Goal: Task Accomplishment & Management: Use online tool/utility

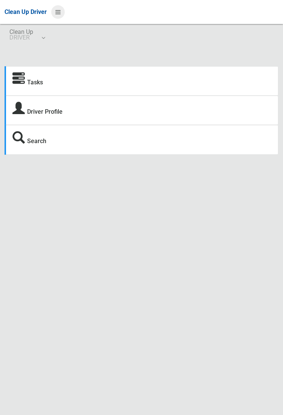
click at [61, 15] on icon at bounding box center [57, 12] width 5 height 13
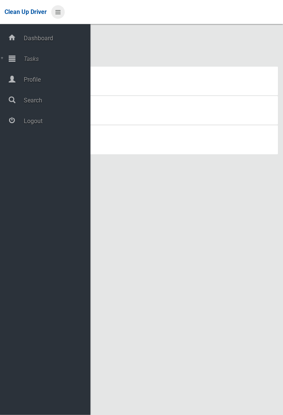
click at [61, 18] on icon at bounding box center [57, 12] width 5 height 13
click at [26, 61] on span "Tasks" at bounding box center [55, 58] width 69 height 7
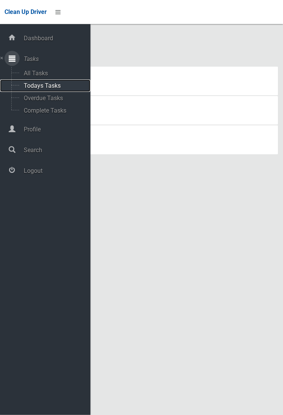
click at [34, 89] on span "Todays Tasks" at bounding box center [52, 85] width 63 height 7
click at [28, 87] on span "Todays Tasks" at bounding box center [52, 85] width 63 height 7
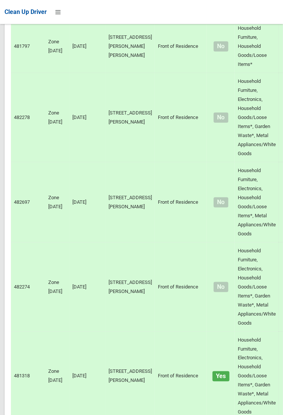
scroll to position [5217, 0]
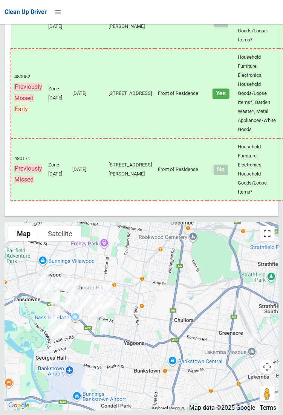
click at [273, 241] on button "Toggle fullscreen view" at bounding box center [266, 233] width 15 height 15
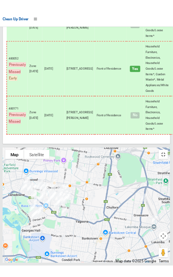
scroll to position [5237, 0]
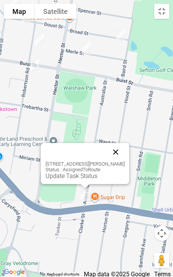
click at [120, 147] on button "Close" at bounding box center [116, 152] width 18 height 18
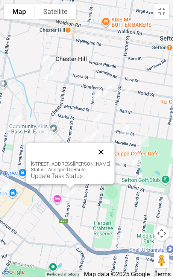
click at [103, 150] on button "Close" at bounding box center [101, 152] width 18 height 18
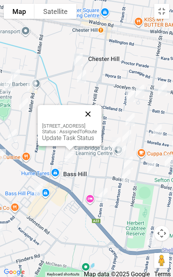
click at [97, 114] on button "Close" at bounding box center [88, 114] width 18 height 18
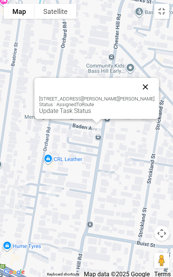
click at [143, 87] on button "Close" at bounding box center [146, 87] width 18 height 18
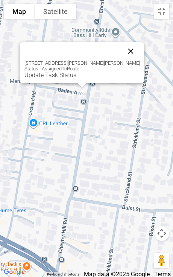
click at [124, 50] on button "Close" at bounding box center [131, 51] width 18 height 18
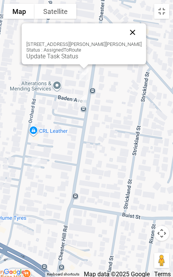
click at [130, 29] on button "Close" at bounding box center [133, 32] width 18 height 18
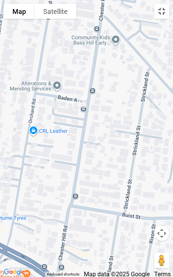
click at [166, 14] on button "Toggle fullscreen view" at bounding box center [161, 11] width 15 height 15
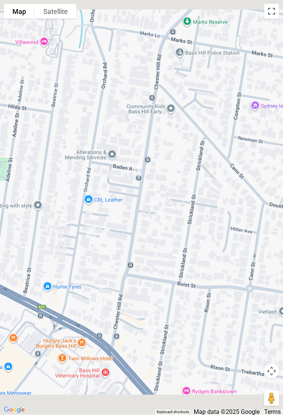
scroll to position [5217, 0]
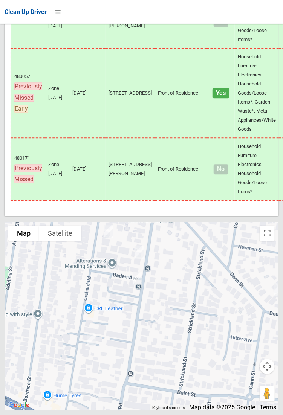
click at [274, 241] on button "Toggle fullscreen view" at bounding box center [266, 233] width 15 height 15
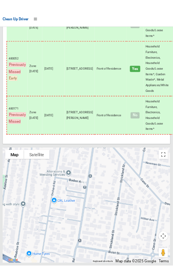
scroll to position [5237, 0]
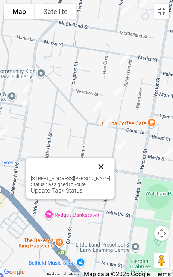
click at [104, 171] on button "Close" at bounding box center [101, 167] width 18 height 18
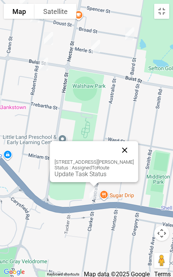
click at [133, 150] on button "Close" at bounding box center [125, 150] width 18 height 18
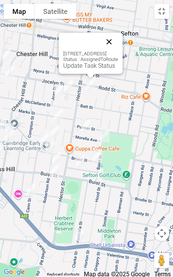
click at [118, 41] on button "Close" at bounding box center [109, 42] width 18 height 18
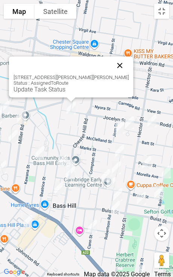
click at [111, 65] on button "Close" at bounding box center [120, 65] width 18 height 18
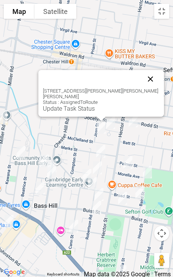
click at [142, 84] on button "Close" at bounding box center [151, 79] width 18 height 18
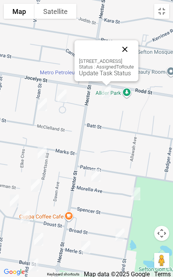
click at [134, 49] on button "Close" at bounding box center [125, 49] width 18 height 18
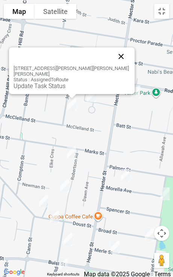
click at [112, 63] on button "Close" at bounding box center [121, 56] width 18 height 18
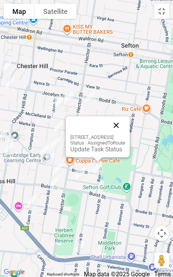
click at [125, 127] on button "Close" at bounding box center [116, 125] width 18 height 18
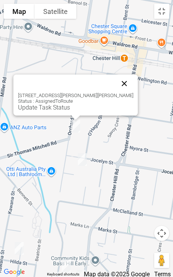
click at [121, 78] on button "Close" at bounding box center [125, 84] width 18 height 18
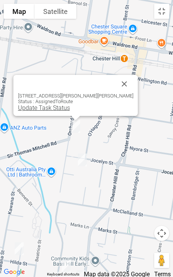
click at [61, 107] on link "Update Task Status" at bounding box center [44, 107] width 52 height 7
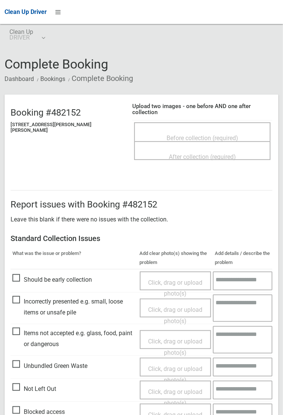
click at [208, 134] on span "Before collection (required)" at bounding box center [202, 137] width 72 height 7
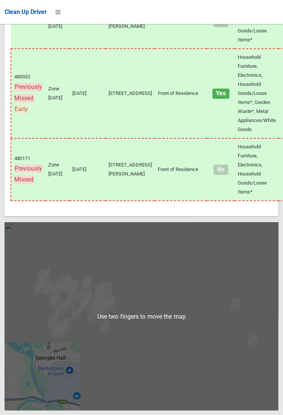
scroll to position [5217, 0]
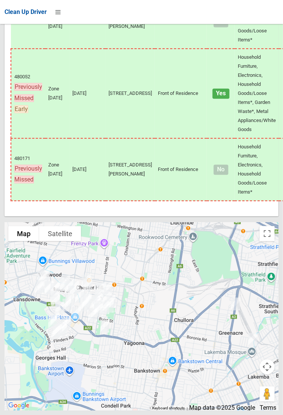
click at [270, 269] on div at bounding box center [142, 316] width 274 height 188
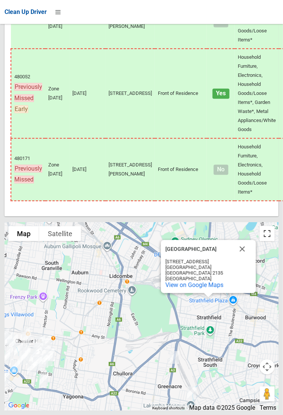
click at [263, 241] on button "Toggle fullscreen view" at bounding box center [266, 233] width 15 height 15
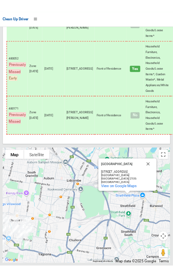
scroll to position [5190, 0]
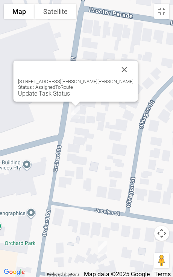
click at [67, 97] on div "116 Orchard Road, CHESTER HILL NSW 2162 Status : AssignedToRoute Update Task St…" at bounding box center [76, 81] width 125 height 41
click at [68, 97] on link "Update Task Status" at bounding box center [44, 93] width 52 height 7
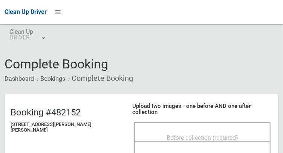
click at [185, 134] on span "Before collection (required)" at bounding box center [202, 137] width 72 height 7
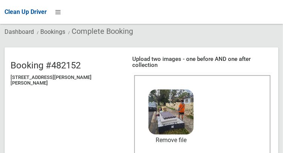
scroll to position [84, 0]
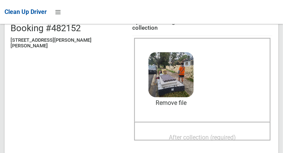
click at [197, 134] on span "After collection (required)" at bounding box center [202, 137] width 67 height 7
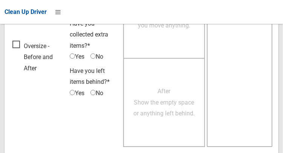
scroll to position [680, 0]
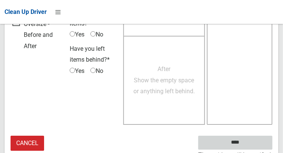
click at [255, 136] on input "****" at bounding box center [235, 143] width 74 height 14
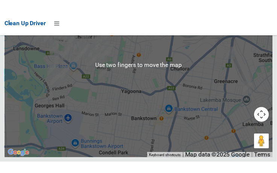
scroll to position [5433, 0]
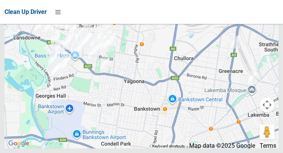
click at [271, 53] on div at bounding box center [142, 54] width 274 height 188
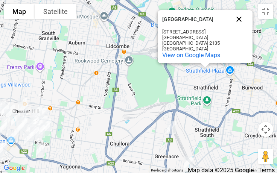
click at [241, 27] on button "Close" at bounding box center [239, 19] width 18 height 18
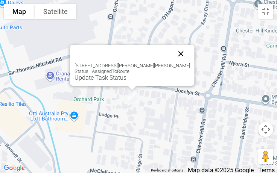
click at [172, 60] on button "Close" at bounding box center [181, 54] width 18 height 18
click at [172, 58] on button "Close" at bounding box center [181, 54] width 18 height 18
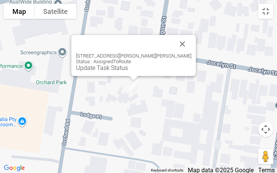
click at [145, 53] on div "6 Lodge Place, CHESTER HILL NSW 2162 Status : AssignedToRoute Update Task Status" at bounding box center [134, 62] width 116 height 18
click at [128, 70] on link "Update Task Status" at bounding box center [102, 67] width 52 height 7
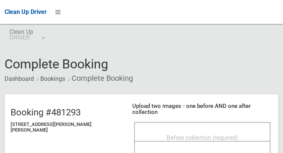
click at [182, 134] on span "Before collection (required)" at bounding box center [202, 137] width 72 height 7
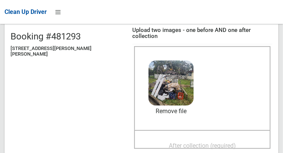
scroll to position [79, 0]
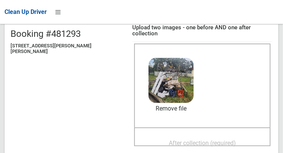
click at [214, 140] on span "After collection (required)" at bounding box center [202, 143] width 67 height 7
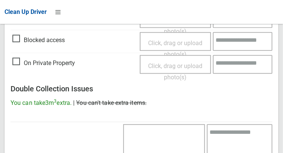
scroll to position [680, 0]
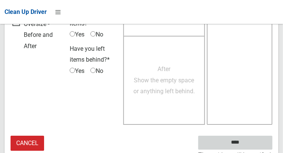
click at [259, 139] on input "****" at bounding box center [235, 143] width 74 height 14
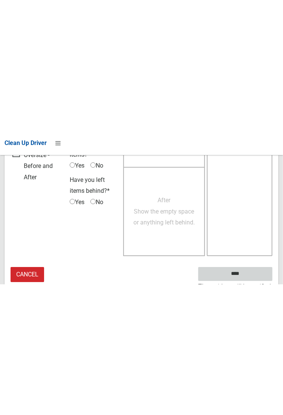
scroll to position [435, 0]
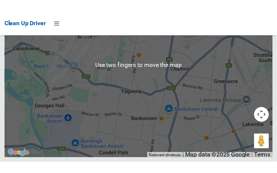
scroll to position [5426, 0]
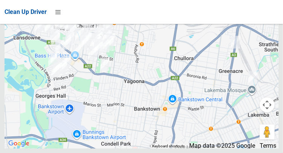
click at [276, 52] on div at bounding box center [142, 54] width 274 height 188
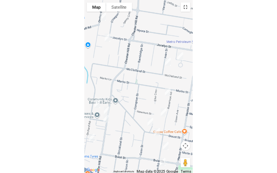
scroll to position [5382, 0]
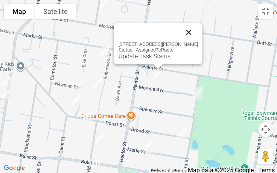
click at [198, 27] on button "Close" at bounding box center [189, 32] width 18 height 18
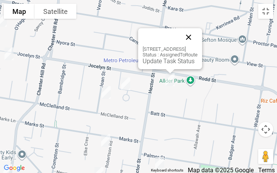
click at [198, 35] on button "Close" at bounding box center [189, 37] width 18 height 18
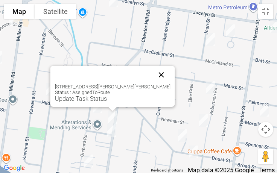
click button "Close"
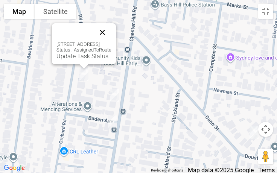
click button "Close"
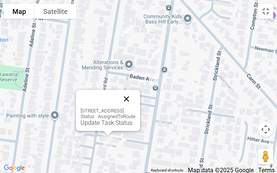
click button "Close"
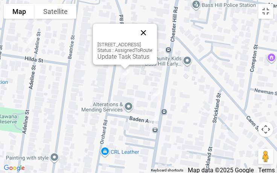
click button "Close"
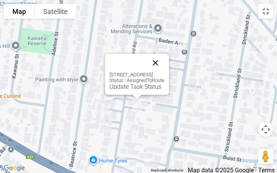
click button "Close"
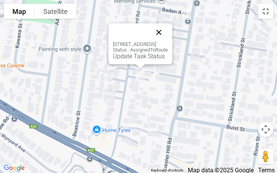
click button "Close"
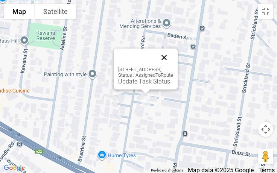
click button "Close"
click link "Update Task Status"
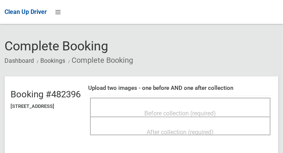
scroll to position [18, 0]
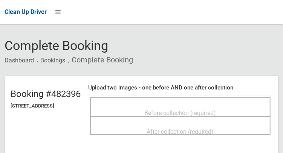
click at [201, 100] on div "Before collection (required)" at bounding box center [180, 107] width 180 height 19
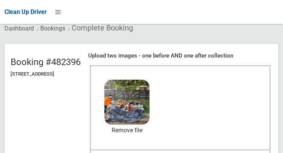
scroll to position [95, 0]
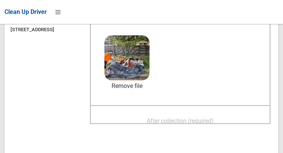
click at [190, 119] on span "After collection (required)" at bounding box center [180, 121] width 67 height 7
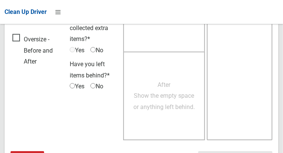
scroll to position [680, 0]
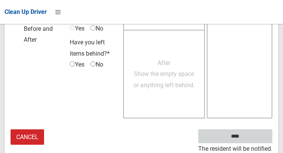
click at [259, 142] on input "****" at bounding box center [235, 137] width 74 height 14
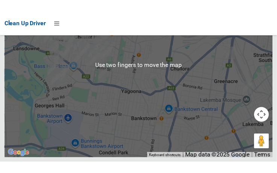
scroll to position [5440, 0]
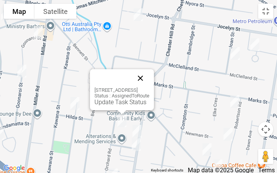
click at [150, 79] on button "Close" at bounding box center [140, 78] width 18 height 18
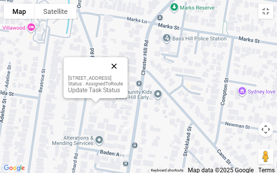
click at [123, 63] on button "Close" at bounding box center [114, 66] width 18 height 18
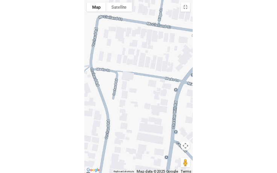
scroll to position [5382, 0]
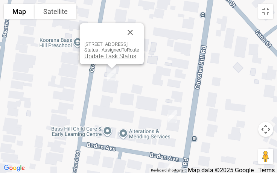
click at [108, 57] on link "Update Task Status" at bounding box center [110, 56] width 52 height 7
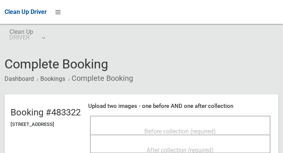
click at [176, 119] on div "Before collection (required)" at bounding box center [180, 125] width 180 height 19
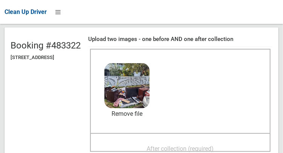
scroll to position [69, 0]
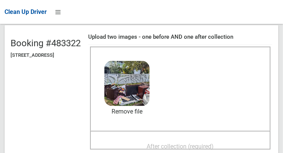
click at [211, 148] on span "After collection (required)" at bounding box center [180, 146] width 67 height 7
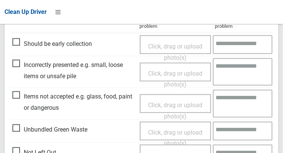
scroll to position [680, 0]
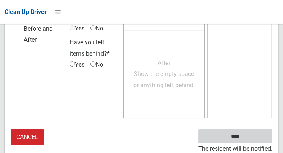
click at [263, 142] on input "****" at bounding box center [235, 137] width 74 height 14
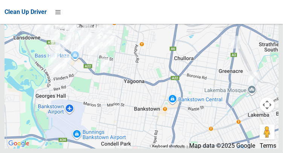
scroll to position [5388, 0]
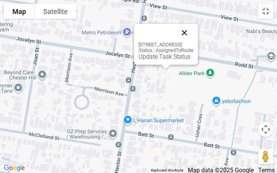
click at [194, 31] on button "Close" at bounding box center [185, 33] width 18 height 18
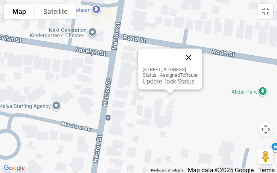
click at [198, 63] on button "Close" at bounding box center [189, 58] width 18 height 18
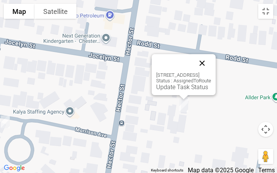
click at [211, 66] on button "Close" at bounding box center [202, 63] width 18 height 18
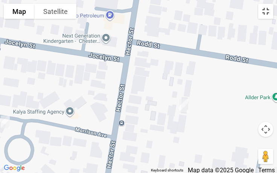
click at [272, 15] on button "Toggle fullscreen view" at bounding box center [265, 11] width 15 height 15
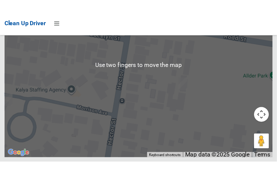
scroll to position [5440, 0]
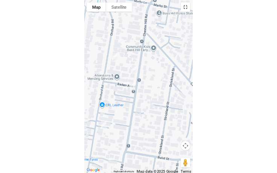
scroll to position [5382, 0]
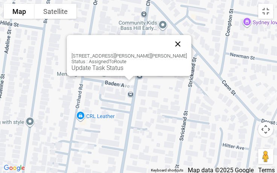
click at [169, 45] on button "Close" at bounding box center [178, 44] width 18 height 18
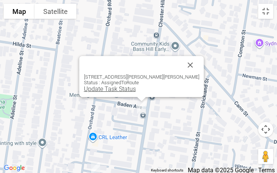
click at [136, 91] on link "Update Task Status" at bounding box center [110, 88] width 52 height 7
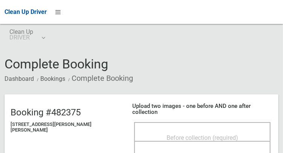
click at [195, 134] on span "Before collection (required)" at bounding box center [202, 137] width 72 height 7
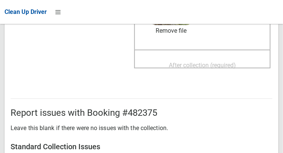
scroll to position [156, 0]
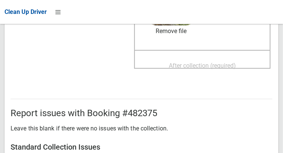
click at [222, 62] on span "After collection (required)" at bounding box center [202, 65] width 67 height 7
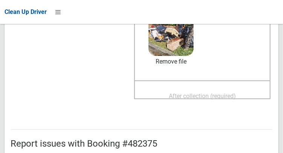
scroll to position [125, 0]
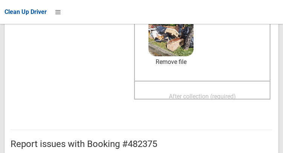
click at [208, 93] on span "After collection (required)" at bounding box center [202, 96] width 67 height 7
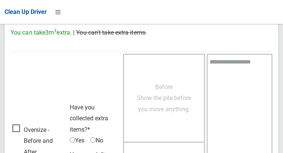
scroll to position [680, 0]
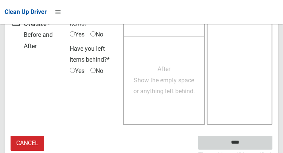
click at [258, 136] on input "****" at bounding box center [235, 143] width 74 height 14
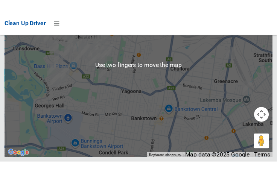
scroll to position [5443, 0]
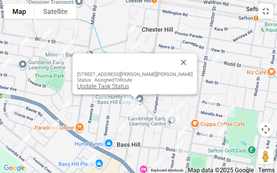
click at [129, 88] on link "Update Task Status" at bounding box center [103, 86] width 52 height 7
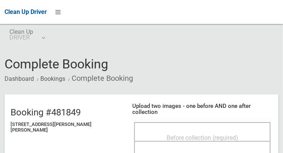
click at [206, 134] on span "Before collection (required)" at bounding box center [202, 137] width 72 height 7
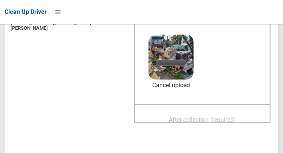
scroll to position [102, 0]
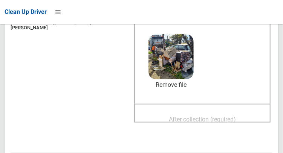
click at [225, 116] on span "After collection (required)" at bounding box center [202, 119] width 67 height 7
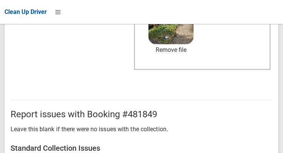
scroll to position [680, 0]
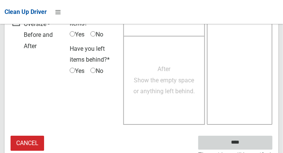
click at [250, 140] on input "****" at bounding box center [235, 143] width 74 height 14
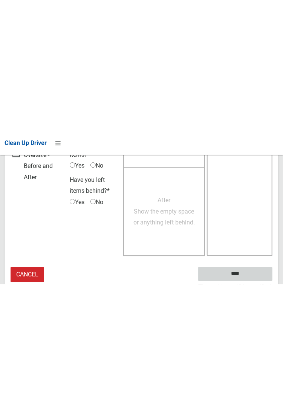
scroll to position [435, 0]
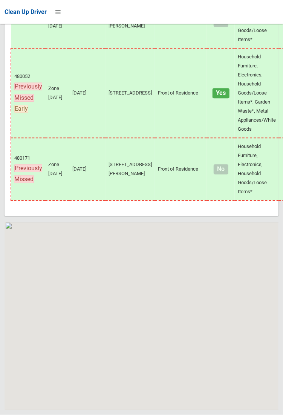
scroll to position [5217, 0]
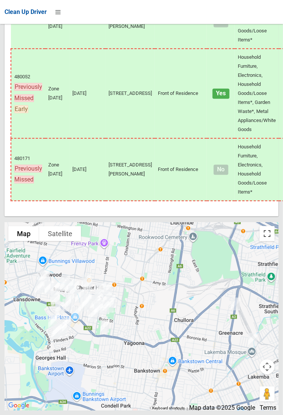
click at [268, 241] on button "Toggle fullscreen view" at bounding box center [266, 233] width 15 height 15
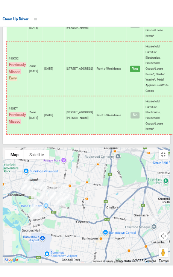
scroll to position [5237, 0]
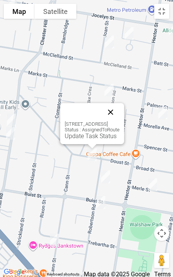
click at [120, 112] on button "Close" at bounding box center [111, 112] width 18 height 18
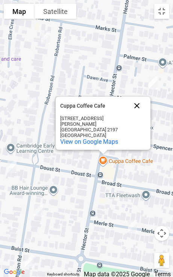
click at [133, 112] on button "Close" at bounding box center [137, 106] width 18 height 18
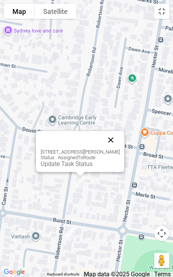
click at [113, 144] on button "Close" at bounding box center [111, 140] width 18 height 18
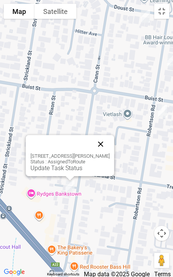
click at [109, 145] on button "Close" at bounding box center [101, 144] width 18 height 18
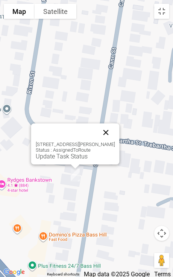
click at [113, 136] on button "Close" at bounding box center [106, 133] width 18 height 18
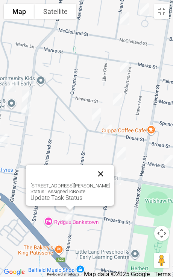
click at [107, 175] on button "Close" at bounding box center [101, 174] width 18 height 18
click at [67, 199] on link "Update Task Status" at bounding box center [57, 197] width 52 height 7
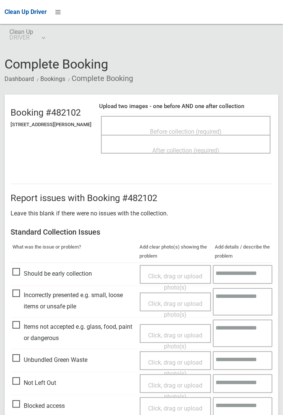
click at [199, 116] on div "Before collection (required)" at bounding box center [185, 125] width 169 height 19
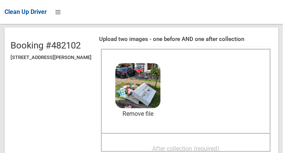
scroll to position [68, 0]
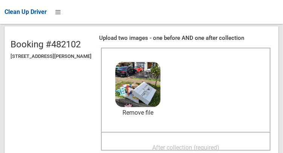
click at [199, 144] on span "After collection (required)" at bounding box center [185, 147] width 67 height 7
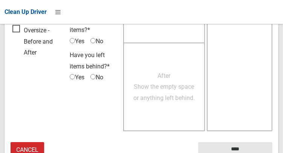
scroll to position [680, 0]
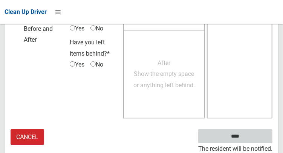
click at [259, 139] on input "****" at bounding box center [235, 137] width 74 height 14
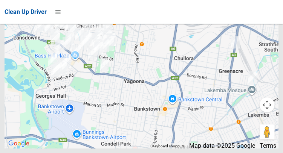
scroll to position [5445, 0]
click at [265, 40] on div at bounding box center [142, 54] width 274 height 188
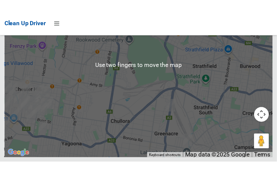
scroll to position [5420, 0]
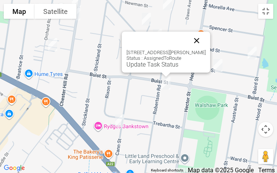
click at [202, 44] on button "Close" at bounding box center [197, 41] width 18 height 18
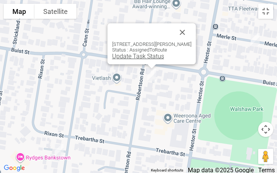
click at [140, 59] on link "Update Task Status" at bounding box center [138, 56] width 52 height 7
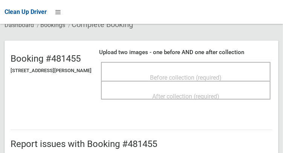
scroll to position [54, 0]
click at [237, 77] on div "Before collection (required)" at bounding box center [185, 77] width 153 height 14
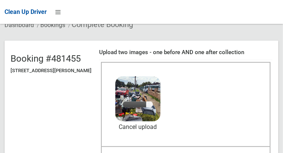
click at [278, 74] on header "Booking #481455 [STREET_ADDRESS][PERSON_NAME] Upload two images - one before AN…" at bounding box center [142, 111] width 274 height 140
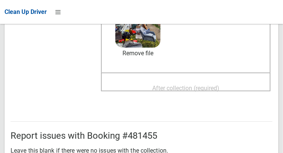
scroll to position [133, 0]
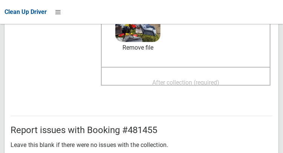
click at [219, 80] on span "After collection (required)" at bounding box center [185, 82] width 67 height 7
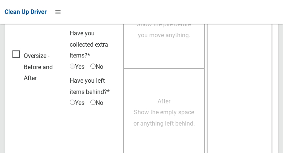
scroll to position [680, 0]
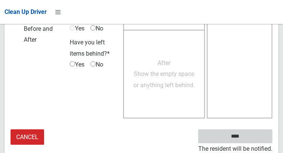
click at [257, 136] on input "****" at bounding box center [235, 137] width 74 height 14
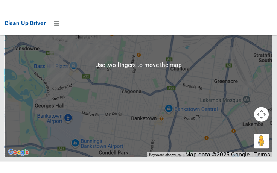
scroll to position [5428, 0]
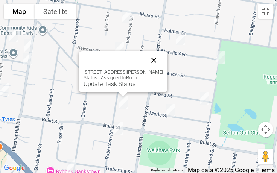
click at [162, 64] on button "Close" at bounding box center [154, 60] width 18 height 18
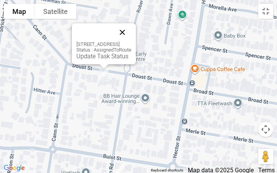
click at [131, 38] on button "Close" at bounding box center [122, 32] width 18 height 18
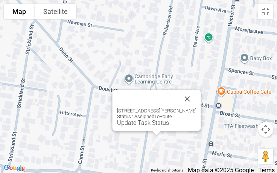
click at [201, 97] on div "51 Robertson Road, BASS HILL NSW 2197 Status : AssignedToRoute Update Task Stat…" at bounding box center [157, 110] width 89 height 41
click at [196, 102] on button "Close" at bounding box center [188, 99] width 18 height 18
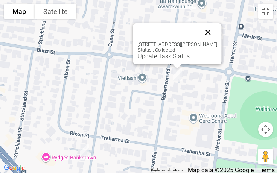
click at [213, 34] on button "Close" at bounding box center [208, 32] width 18 height 18
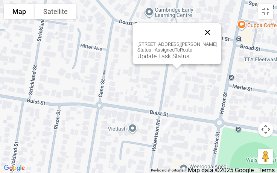
click at [211, 35] on button "Close" at bounding box center [208, 32] width 18 height 18
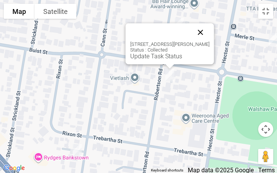
click at [206, 33] on button "Close" at bounding box center [201, 32] width 18 height 18
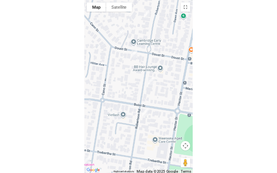
scroll to position [5382, 0]
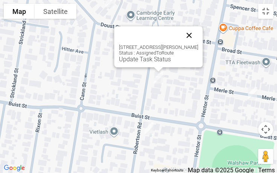
click at [194, 41] on button "Close" at bounding box center [189, 35] width 18 height 18
click at [197, 37] on button "Close" at bounding box center [189, 35] width 18 height 18
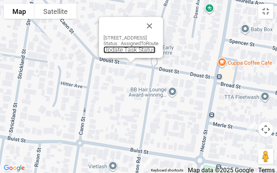
click at [129, 48] on link "Update Task Status" at bounding box center [130, 49] width 52 height 7
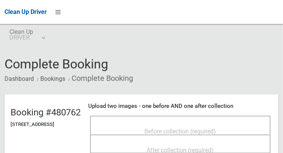
click at [205, 128] on span "Before collection (required)" at bounding box center [181, 131] width 72 height 7
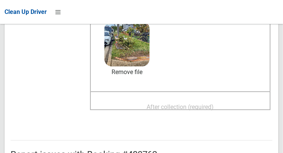
scroll to position [109, 0]
click at [194, 108] on span "After collection (required)" at bounding box center [180, 106] width 67 height 7
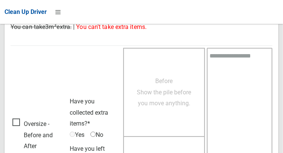
scroll to position [680, 0]
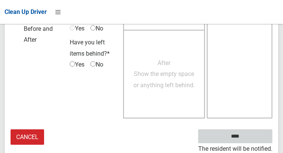
click at [256, 135] on input "****" at bounding box center [235, 137] width 74 height 14
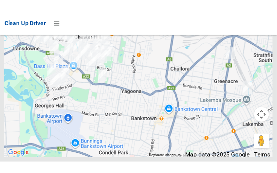
scroll to position [5414, 0]
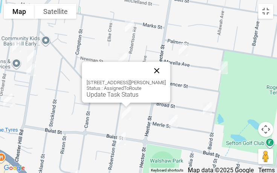
click at [163, 73] on button "Close" at bounding box center [157, 71] width 18 height 18
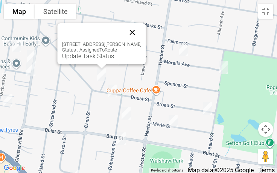
click at [130, 35] on button "Close" at bounding box center [133, 32] width 18 height 18
click at [132, 39] on button "Close" at bounding box center [133, 32] width 18 height 18
click at [103, 60] on div "41 Cann Street, BASS HILL NSW 2197 Status : AssignedToRoute Update Task Status" at bounding box center [102, 43] width 89 height 41
click at [101, 57] on link "Update Task Status" at bounding box center [88, 56] width 52 height 7
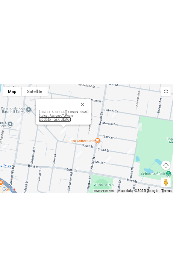
scroll to position [5401, 0]
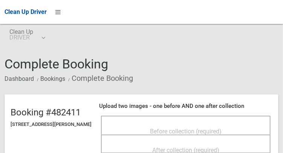
click at [162, 124] on div "Before collection (required)" at bounding box center [185, 131] width 153 height 14
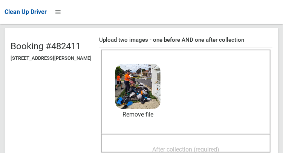
scroll to position [75, 0]
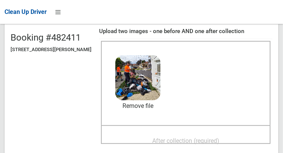
click at [194, 140] on span "After collection (required)" at bounding box center [185, 140] width 67 height 7
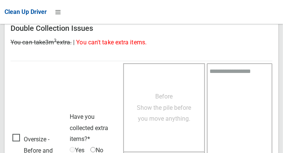
scroll to position [680, 0]
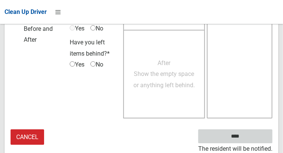
click at [260, 135] on input "****" at bounding box center [235, 137] width 74 height 14
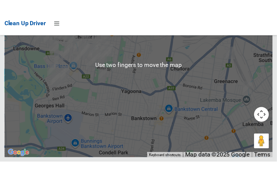
scroll to position [5436, 0]
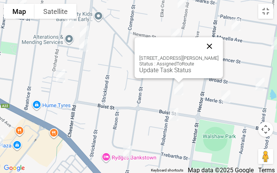
click at [215, 51] on button "Close" at bounding box center [210, 46] width 18 height 18
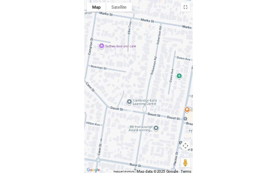
scroll to position [5382, 0]
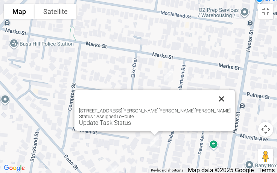
click at [213, 99] on button "Close" at bounding box center [222, 99] width 18 height 18
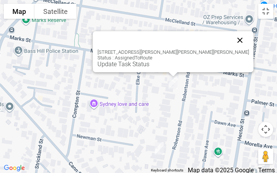
click at [231, 46] on button "Close" at bounding box center [240, 40] width 18 height 18
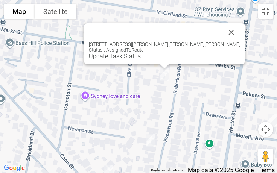
click at [154, 60] on div "4 Robertson Road, CHESTER HILL NSW 2162 Status : AssignedToRoute Update Task St…" at bounding box center [164, 43] width 161 height 41
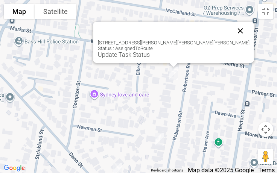
click at [232, 32] on button "Close" at bounding box center [241, 31] width 18 height 18
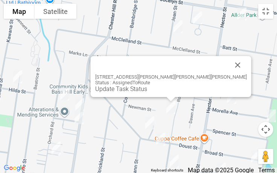
click at [164, 93] on div "28 Robertson Road, CHESTER HILL NSW 2162 Status : AssignedToRoute Update Task S…" at bounding box center [171, 76] width 161 height 41
click at [147, 92] on link "Update Task Status" at bounding box center [121, 88] width 52 height 7
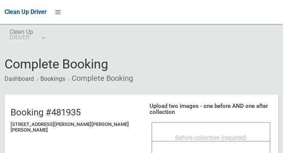
click at [175, 134] on span "Before collection (required)" at bounding box center [211, 137] width 72 height 7
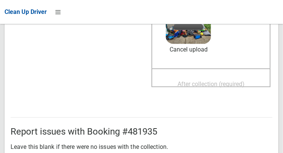
scroll to position [138, 0]
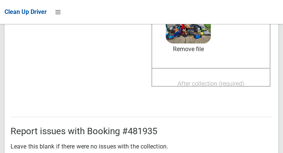
click at [196, 76] on div "After collection (required)" at bounding box center [211, 83] width 102 height 14
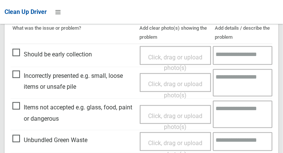
scroll to position [364, 0]
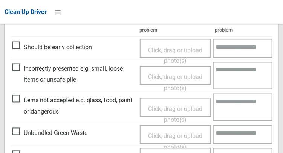
click at [180, 106] on span "Click, drag or upload photo(s)" at bounding box center [175, 115] width 54 height 18
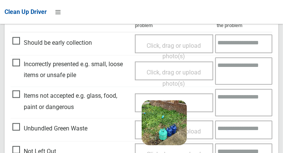
scroll to position [369, 0]
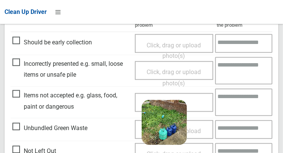
click at [234, 98] on textarea at bounding box center [243, 102] width 57 height 27
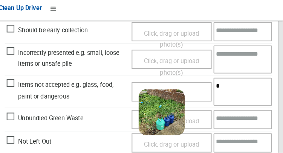
scroll to position [386, 0]
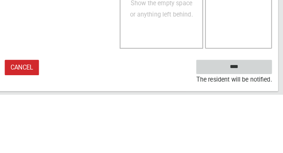
type textarea "**********"
click at [265, 122] on input "****" at bounding box center [235, 126] width 74 height 14
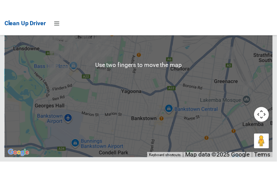
scroll to position [5427, 0]
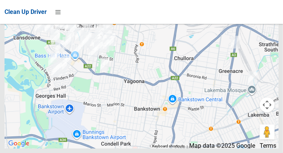
click at [271, 58] on div at bounding box center [142, 54] width 274 height 188
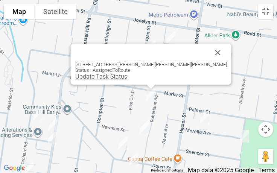
click at [127, 77] on link "Update Task Status" at bounding box center [101, 76] width 52 height 7
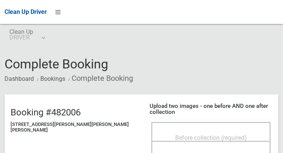
click at [209, 134] on span "Before collection (required)" at bounding box center [211, 137] width 72 height 7
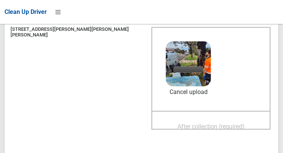
scroll to position [97, 0]
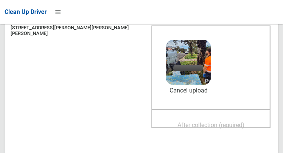
click at [222, 122] on span "After collection (required)" at bounding box center [210, 125] width 67 height 7
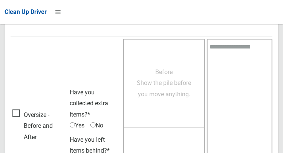
scroll to position [680, 0]
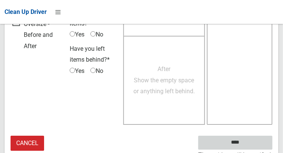
click at [263, 137] on input "****" at bounding box center [235, 143] width 74 height 14
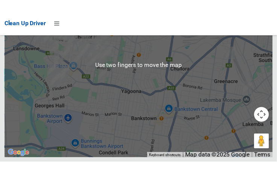
scroll to position [5434, 0]
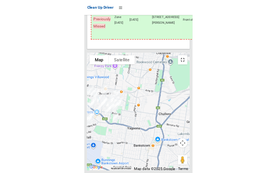
scroll to position [5382, 0]
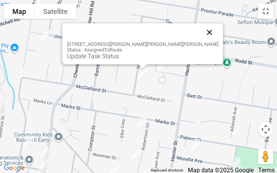
click at [201, 37] on button "Close" at bounding box center [210, 32] width 18 height 18
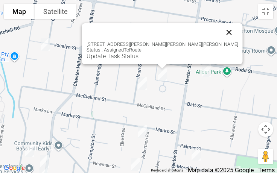
click at [220, 32] on button "Close" at bounding box center [229, 32] width 18 height 18
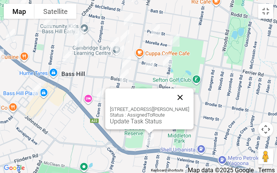
click at [188, 97] on button "Close" at bounding box center [180, 98] width 18 height 18
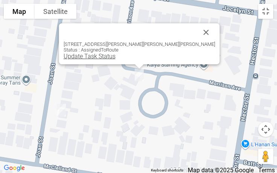
click at [116, 59] on link "Update Task Status" at bounding box center [90, 56] width 52 height 7
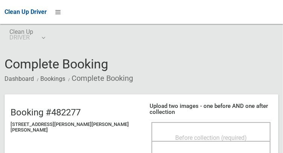
click at [175, 134] on span "Before collection (required)" at bounding box center [211, 137] width 72 height 7
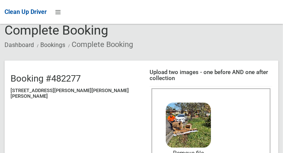
scroll to position [69, 0]
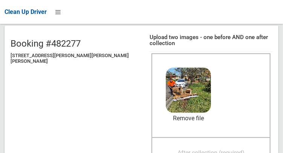
click at [198, 150] on span "After collection (required)" at bounding box center [210, 153] width 67 height 7
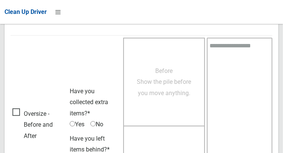
scroll to position [680, 0]
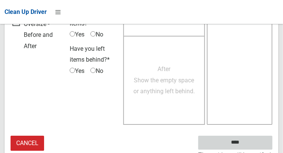
click at [269, 136] on input "****" at bounding box center [235, 143] width 74 height 14
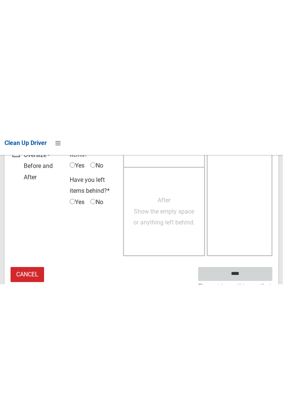
scroll to position [435, 0]
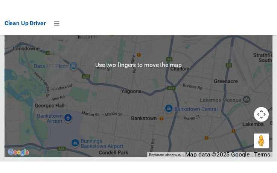
scroll to position [5442, 0]
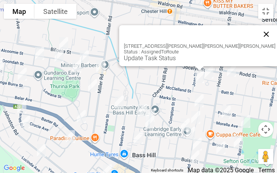
click at [258, 41] on button "Close" at bounding box center [267, 34] width 18 height 18
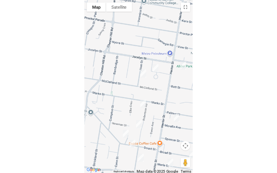
scroll to position [5382, 0]
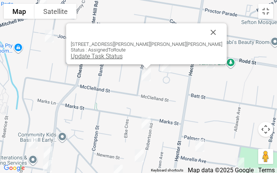
click at [123, 55] on link "Update Task Status" at bounding box center [97, 56] width 52 height 7
click at [123, 60] on link "Update Task Status" at bounding box center [97, 56] width 52 height 7
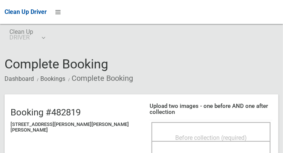
click at [214, 134] on span "Before collection (required)" at bounding box center [211, 137] width 72 height 7
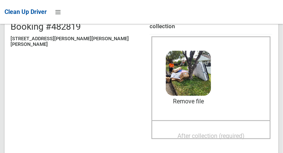
scroll to position [84, 0]
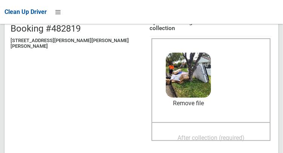
click at [210, 134] on span "After collection (required)" at bounding box center [210, 137] width 67 height 7
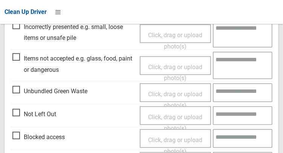
scroll to position [680, 0]
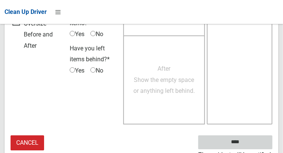
click at [262, 141] on input "****" at bounding box center [235, 143] width 74 height 14
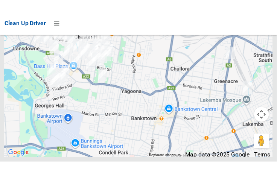
scroll to position [5436, 0]
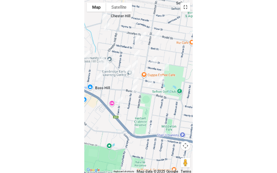
scroll to position [5382, 0]
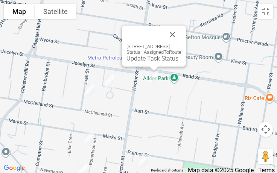
click at [157, 69] on div at bounding box center [154, 69] width 9 height 5
click at [158, 61] on link "Update Task Status" at bounding box center [153, 58] width 52 height 7
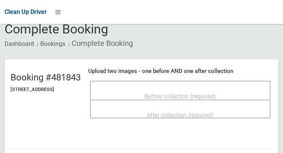
scroll to position [36, 0]
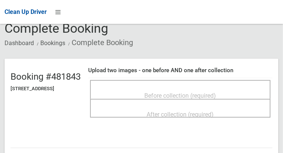
click at [200, 102] on div "After collection (required)" at bounding box center [180, 108] width 180 height 19
click at [205, 92] on span "Before collection (required)" at bounding box center [181, 95] width 72 height 7
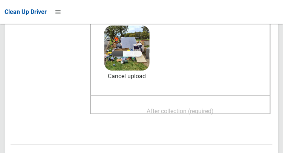
scroll to position [105, 0]
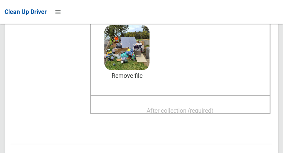
click at [238, 111] on div "After collection (required)" at bounding box center [180, 111] width 164 height 14
click at [214, 107] on span "After collection (required)" at bounding box center [180, 110] width 67 height 7
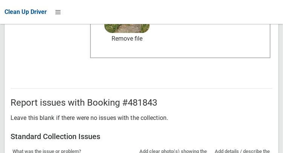
scroll to position [452, 0]
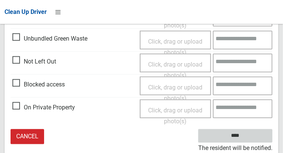
click at [246, 141] on input "****" at bounding box center [235, 137] width 74 height 14
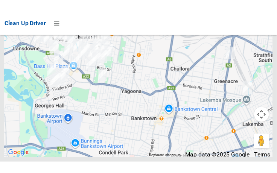
scroll to position [5415, 0]
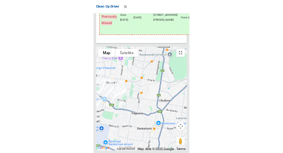
scroll to position [5382, 0]
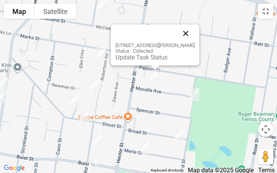
click at [190, 37] on button "Close" at bounding box center [186, 33] width 18 height 18
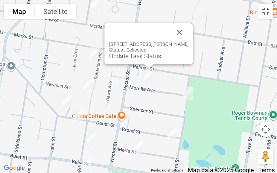
click at [267, 14] on button "Toggle fullscreen view" at bounding box center [265, 11] width 15 height 15
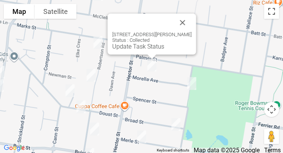
scroll to position [1874, 0]
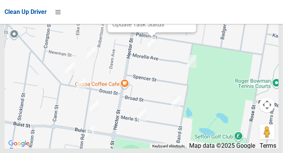
scroll to position [5462, 0]
click at [183, 9] on button "Close" at bounding box center [182, 0] width 18 height 18
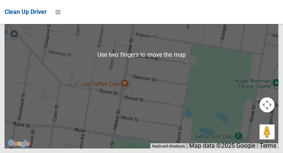
scroll to position [5488, 0]
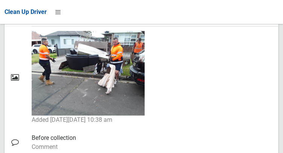
scroll to position [390, 0]
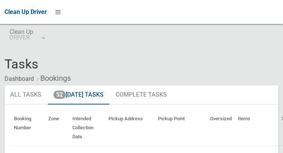
scroll to position [5488, 0]
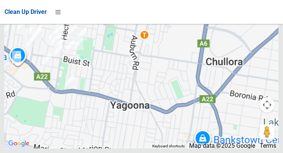
click at [138, 70] on div at bounding box center [142, 54] width 274 height 188
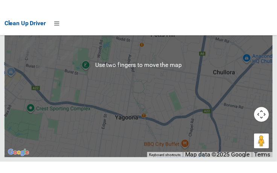
scroll to position [5418, 0]
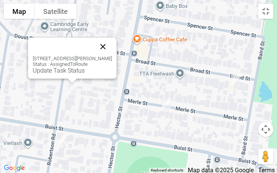
click at [111, 45] on button "Close" at bounding box center [103, 47] width 18 height 18
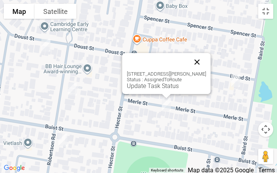
click at [200, 62] on button "Close" at bounding box center [197, 62] width 18 height 18
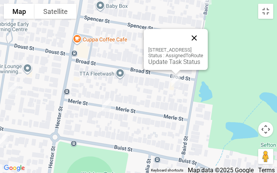
click at [203, 41] on button "Close" at bounding box center [194, 38] width 18 height 18
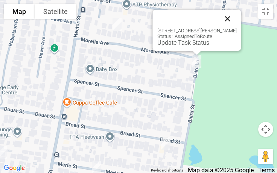
click at [230, 21] on button "Close" at bounding box center [228, 19] width 18 height 18
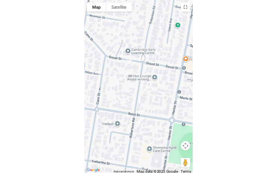
scroll to position [5382, 0]
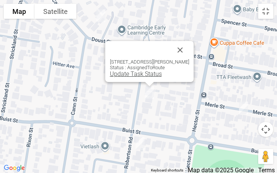
click at [142, 75] on link "Update Task Status" at bounding box center [136, 73] width 52 height 7
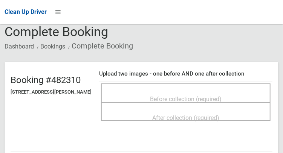
scroll to position [37, 0]
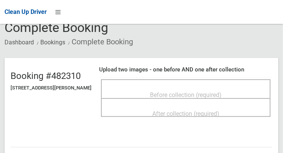
click at [205, 96] on span "Before collection (required)" at bounding box center [186, 95] width 72 height 7
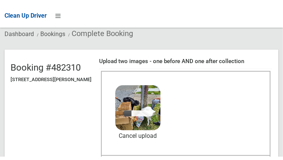
scroll to position [96, 0]
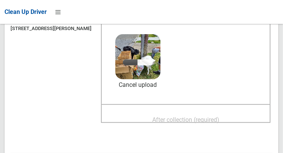
click at [239, 121] on div "After collection (required)" at bounding box center [185, 120] width 153 height 14
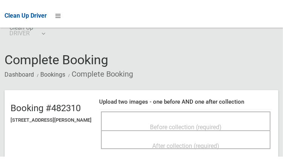
scroll to position [19, 0]
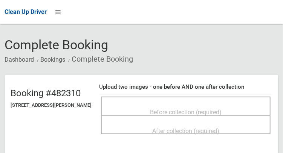
click at [250, 105] on div "Before collection (required)" at bounding box center [185, 112] width 153 height 14
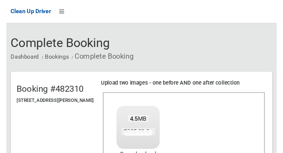
scroll to position [87, 0]
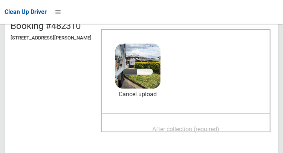
click at [211, 131] on span "After collection (required)" at bounding box center [185, 129] width 67 height 7
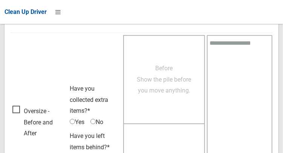
scroll to position [680, 0]
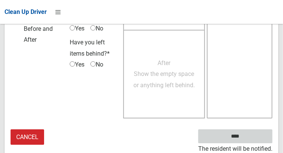
click at [255, 139] on input "****" at bounding box center [235, 137] width 74 height 14
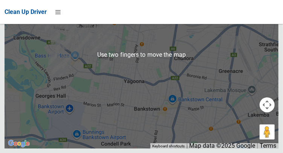
scroll to position [5422, 0]
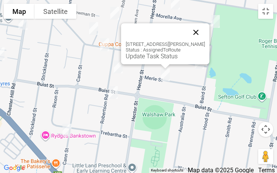
click at [196, 35] on button "Close" at bounding box center [196, 32] width 18 height 18
click at [199, 35] on button "Close" at bounding box center [196, 32] width 18 height 18
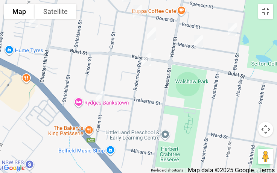
click at [267, 15] on button "Toggle fullscreen view" at bounding box center [265, 11] width 15 height 15
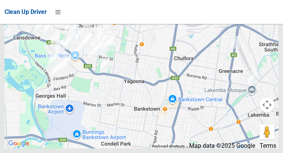
scroll to position [5451, 0]
click at [269, 36] on div at bounding box center [142, 54] width 274 height 188
click at [269, 35] on div at bounding box center [142, 54] width 274 height 188
click at [266, 34] on div at bounding box center [142, 54] width 274 height 188
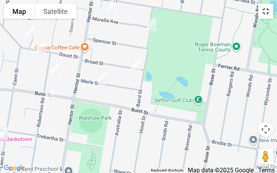
click at [264, 16] on button "Toggle fullscreen view" at bounding box center [265, 11] width 15 height 15
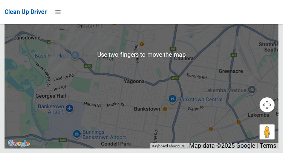
scroll to position [5438, 0]
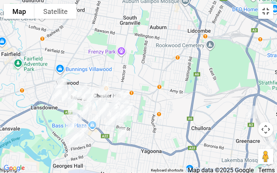
click at [270, 18] on button "Toggle fullscreen view" at bounding box center [265, 11] width 15 height 15
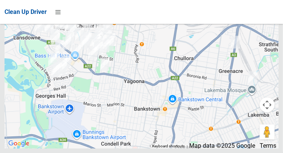
scroll to position [5462, 0]
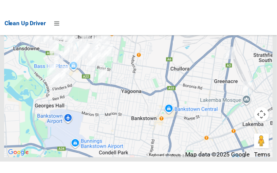
scroll to position [5449, 0]
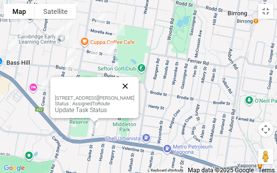
click at [131, 88] on button "Close" at bounding box center [125, 86] width 18 height 18
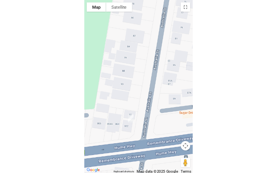
scroll to position [5382, 0]
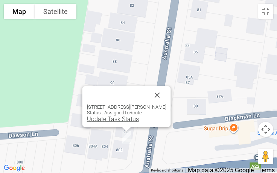
click at [111, 121] on link "Update Task Status" at bounding box center [113, 119] width 52 height 7
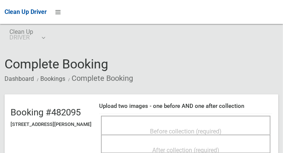
scroll to position [0, 0]
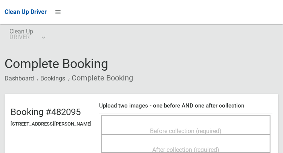
click at [189, 128] on span "Before collection (required)" at bounding box center [186, 131] width 72 height 7
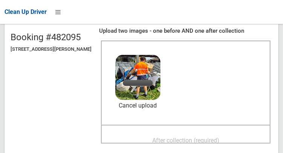
scroll to position [78, 0]
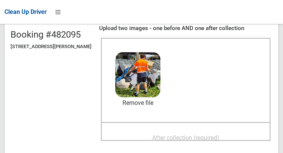
click at [219, 138] on span "After collection (required)" at bounding box center [185, 137] width 67 height 7
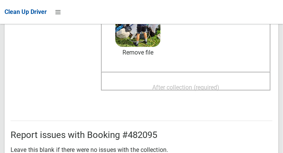
scroll to position [136, 0]
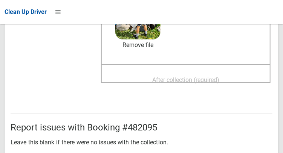
click at [219, 76] on span "After collection (required)" at bounding box center [185, 79] width 67 height 7
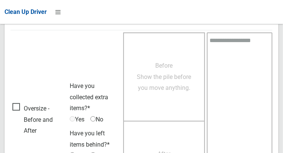
scroll to position [680, 0]
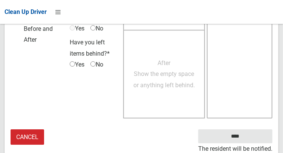
click at [255, 144] on small "The resident will be notified." at bounding box center [235, 148] width 74 height 11
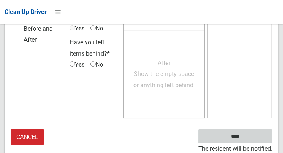
click at [260, 142] on input "****" at bounding box center [235, 137] width 74 height 14
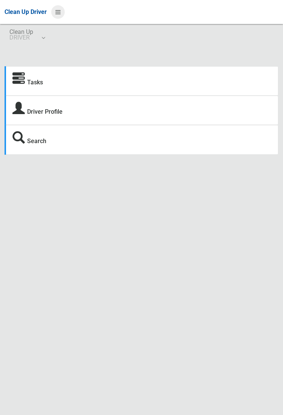
click at [61, 18] on icon at bounding box center [57, 12] width 5 height 13
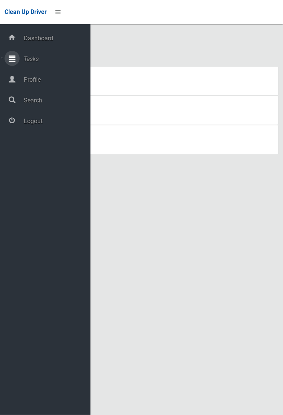
click at [24, 63] on span "Tasks" at bounding box center [55, 58] width 69 height 7
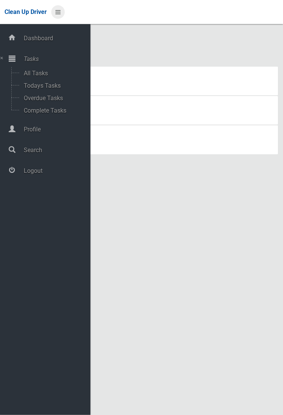
click at [61, 18] on icon at bounding box center [57, 12] width 5 height 13
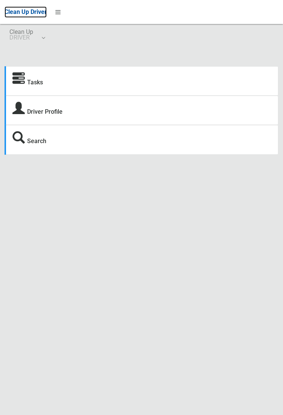
click at [47, 15] on span "Clean Up Driver" at bounding box center [26, 11] width 42 height 7
click at [61, 18] on icon at bounding box center [57, 12] width 5 height 13
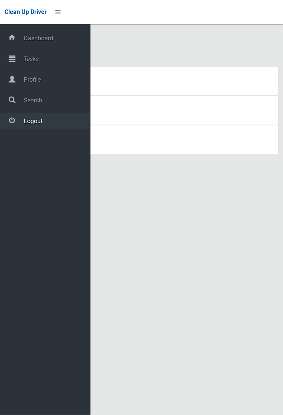
click at [25, 125] on span "Logout" at bounding box center [55, 121] width 69 height 7
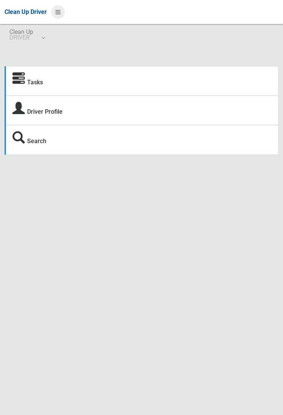
click at [60, 14] on icon at bounding box center [57, 12] width 5 height 13
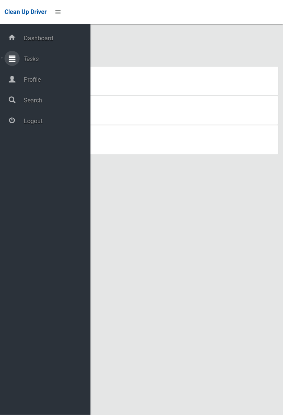
click at [60, 60] on span "Tasks" at bounding box center [55, 58] width 69 height 7
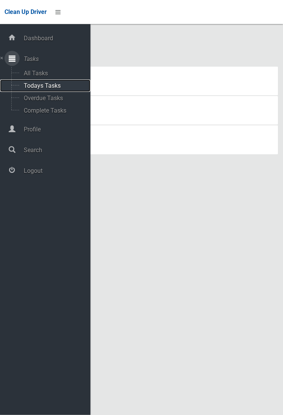
click at [60, 89] on span "Todays Tasks" at bounding box center [52, 85] width 63 height 7
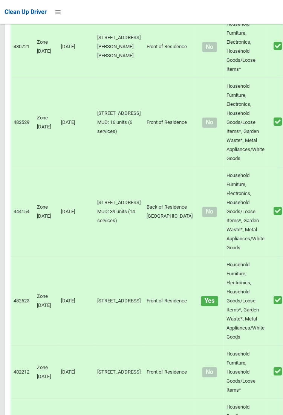
scroll to position [4804, 0]
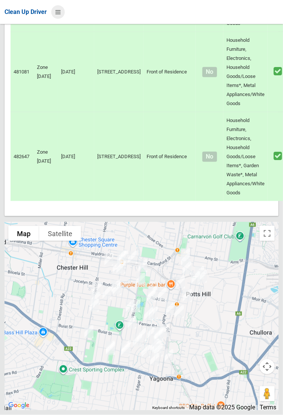
click at [61, 18] on icon at bounding box center [57, 12] width 5 height 13
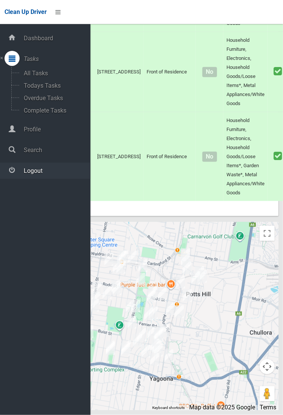
click at [64, 174] on span "Logout" at bounding box center [55, 170] width 69 height 7
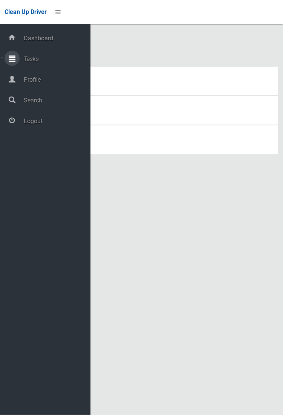
click at [61, 61] on span "Tasks" at bounding box center [55, 58] width 69 height 7
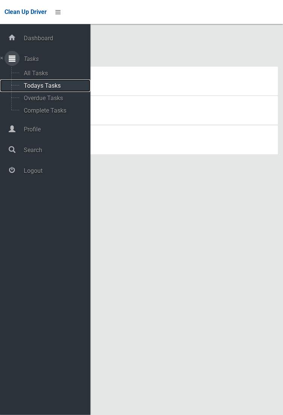
click at [75, 85] on span "Todays Tasks" at bounding box center [52, 85] width 63 height 7
click at [73, 86] on span "Todays Tasks" at bounding box center [52, 85] width 63 height 7
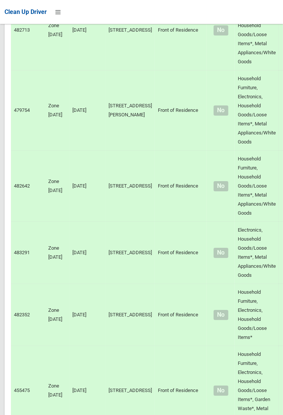
scroll to position [5280, 0]
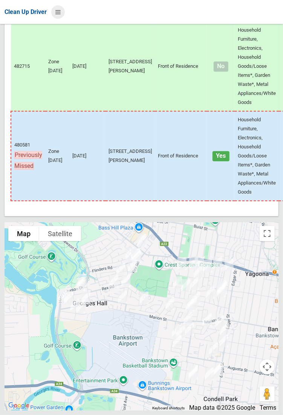
click at [61, 18] on icon at bounding box center [57, 12] width 5 height 13
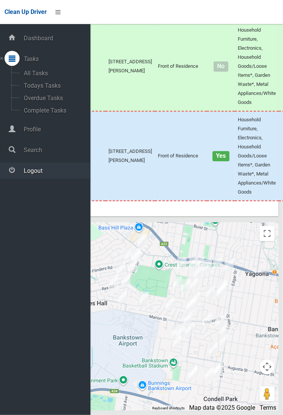
click at [69, 172] on span "Logout" at bounding box center [55, 170] width 69 height 7
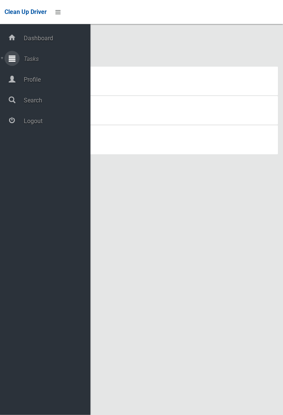
click at [51, 61] on span "Tasks" at bounding box center [55, 58] width 69 height 7
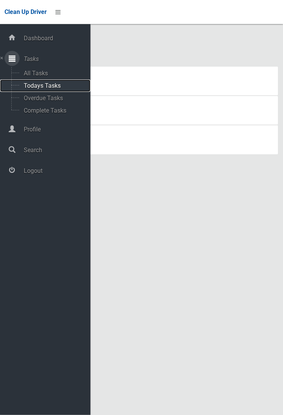
click at [60, 89] on span "Todays Tasks" at bounding box center [52, 85] width 63 height 7
click at [72, 89] on span "Todays Tasks" at bounding box center [52, 85] width 63 height 7
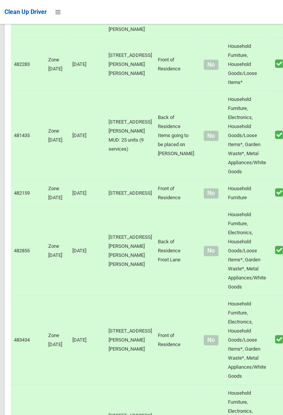
scroll to position [4678, 0]
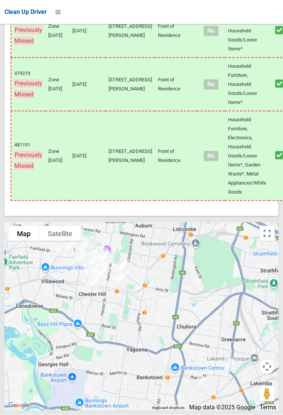
click at [270, 241] on button "Toggle fullscreen view" at bounding box center [266, 233] width 15 height 15
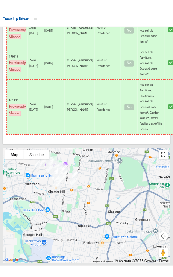
scroll to position [4697, 0]
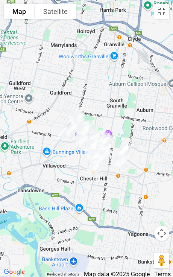
click at [163, 14] on button "Toggle fullscreen view" at bounding box center [161, 11] width 15 height 15
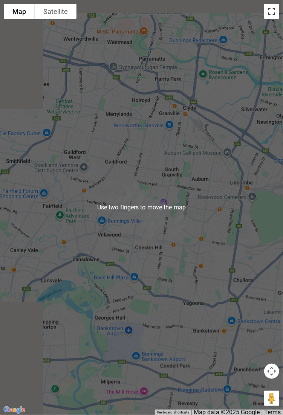
scroll to position [4678, 0]
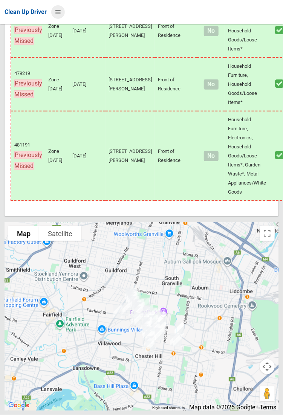
click at [61, 18] on icon at bounding box center [57, 12] width 5 height 13
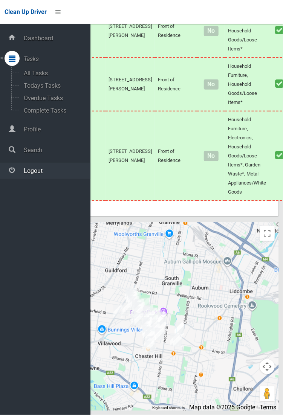
click at [76, 174] on span "Logout" at bounding box center [55, 170] width 69 height 7
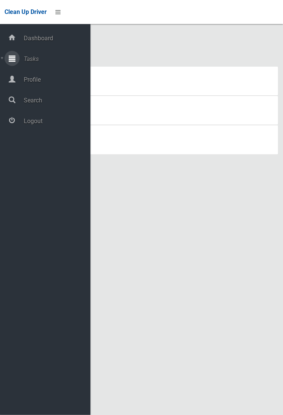
click at [57, 63] on span "Tasks" at bounding box center [55, 58] width 69 height 7
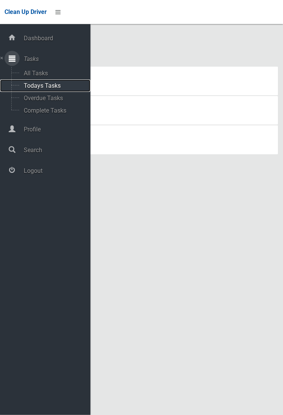
click at [60, 89] on span "Todays Tasks" at bounding box center [52, 85] width 63 height 7
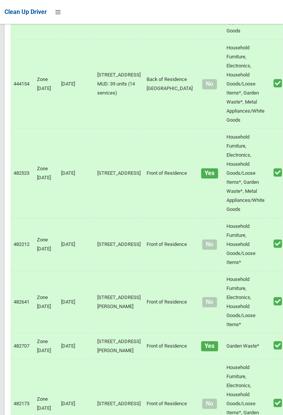
scroll to position [4804, 0]
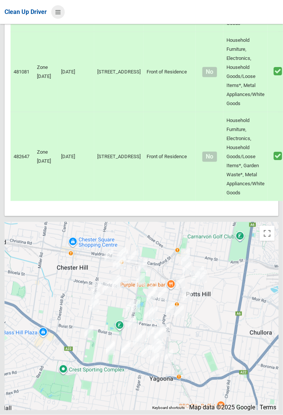
click at [59, 13] on icon at bounding box center [57, 12] width 5 height 13
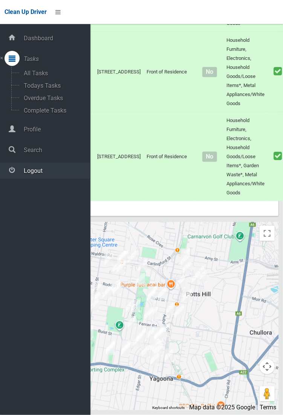
click at [69, 172] on span "Logout" at bounding box center [55, 170] width 69 height 7
